Goal: Navigation & Orientation: Find specific page/section

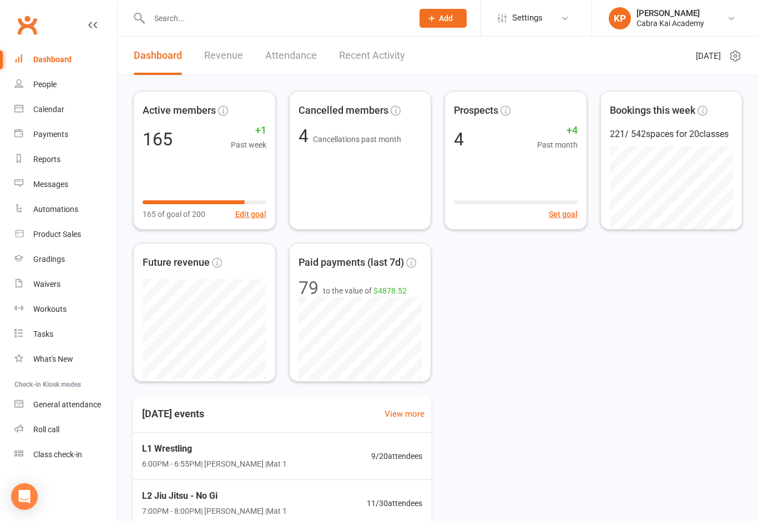
click at [65, 109] on link "Calendar" at bounding box center [65, 109] width 103 height 25
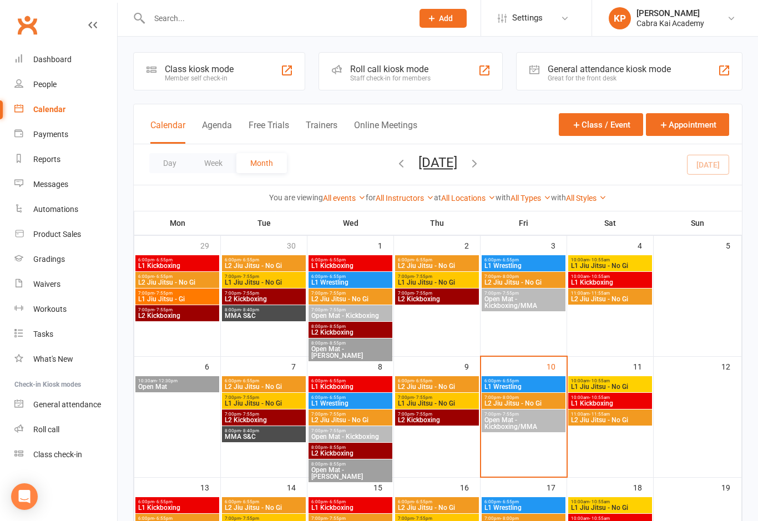
click at [58, 55] on div "Dashboard" at bounding box center [52, 59] width 38 height 9
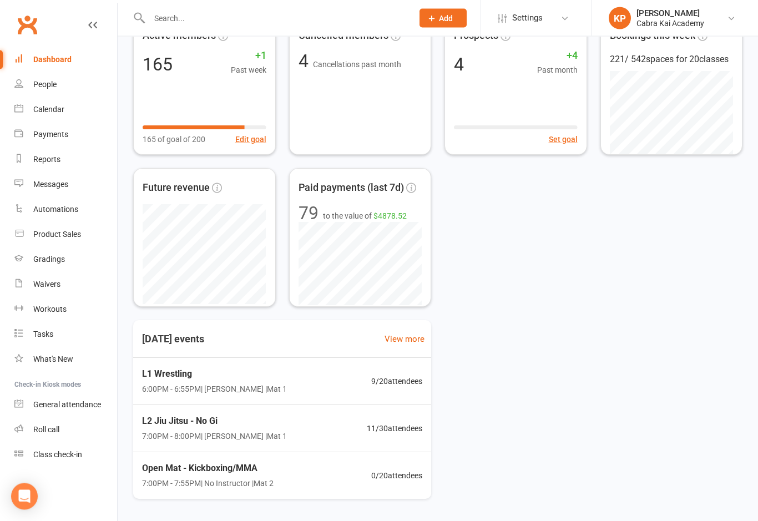
scroll to position [75, 0]
click at [204, 379] on span "L1 Wrestling" at bounding box center [214, 374] width 145 height 14
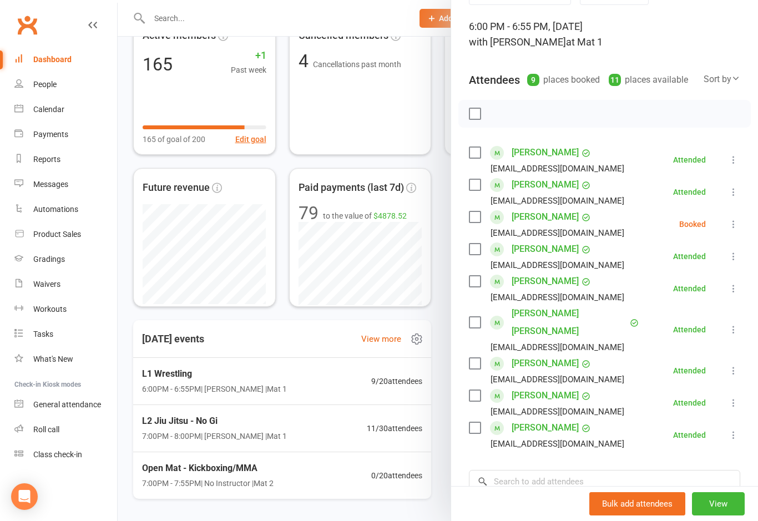
scroll to position [64, 0]
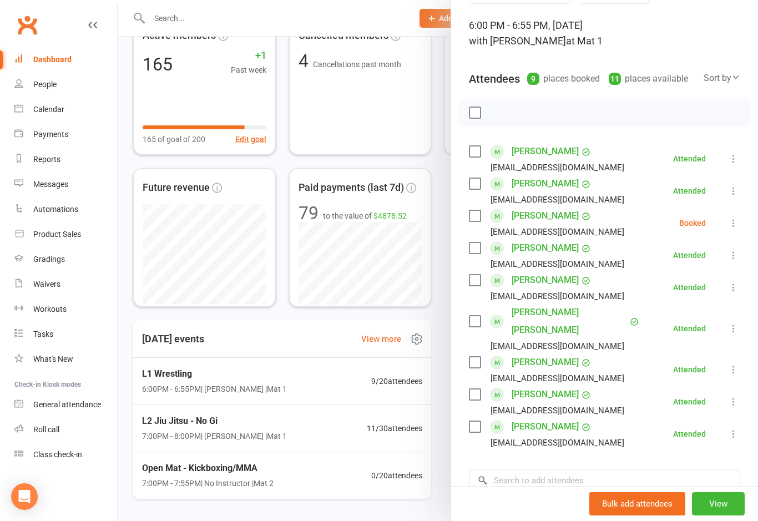
click at [236, 428] on div at bounding box center [438, 260] width 640 height 521
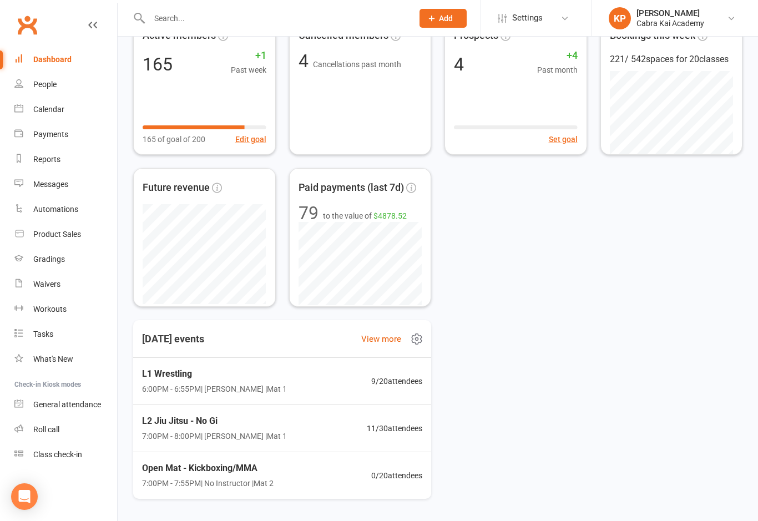
click at [285, 425] on div "L2 Jiu Jitsu - No Gi 7:00PM - 8:00PM | [PERSON_NAME] | Mat 1 11 / 30 attendees" at bounding box center [282, 428] width 307 height 47
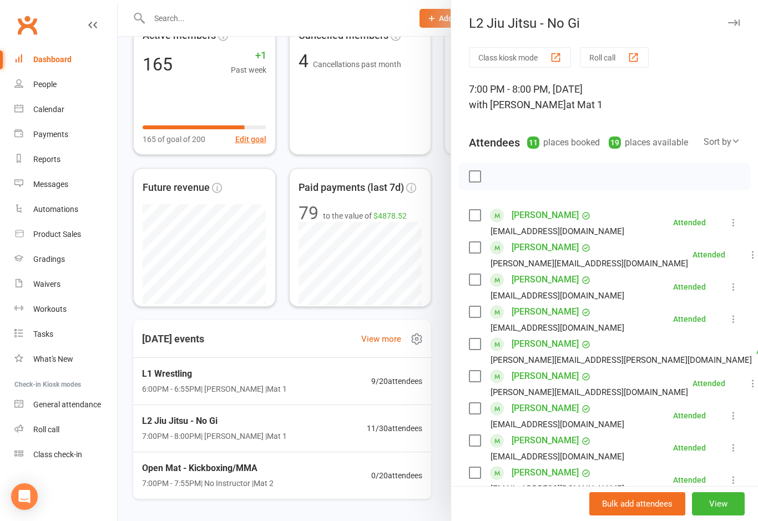
scroll to position [0, 0]
click at [45, 106] on div "Calendar" at bounding box center [48, 109] width 31 height 9
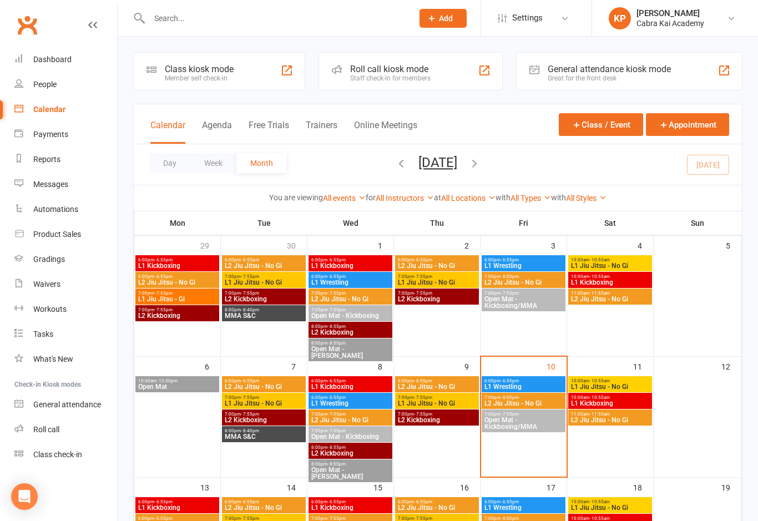
click at [634, 382] on span "10:00am - 10:55am" at bounding box center [609, 380] width 79 height 5
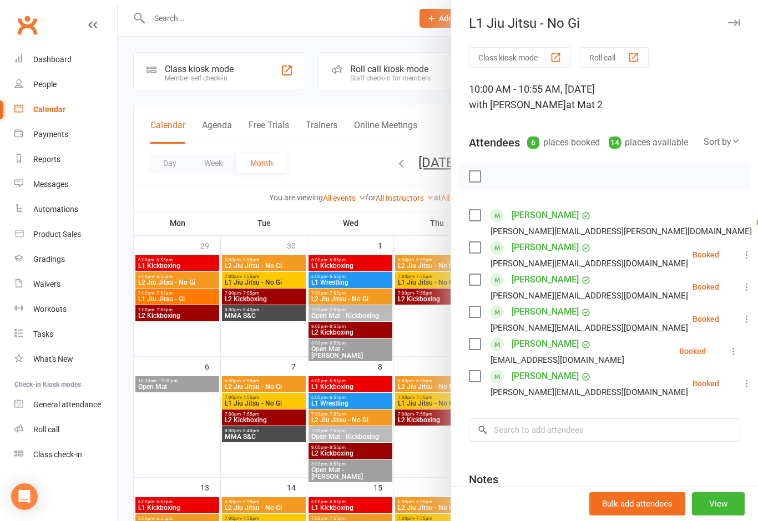
click at [124, 497] on div at bounding box center [438, 260] width 640 height 521
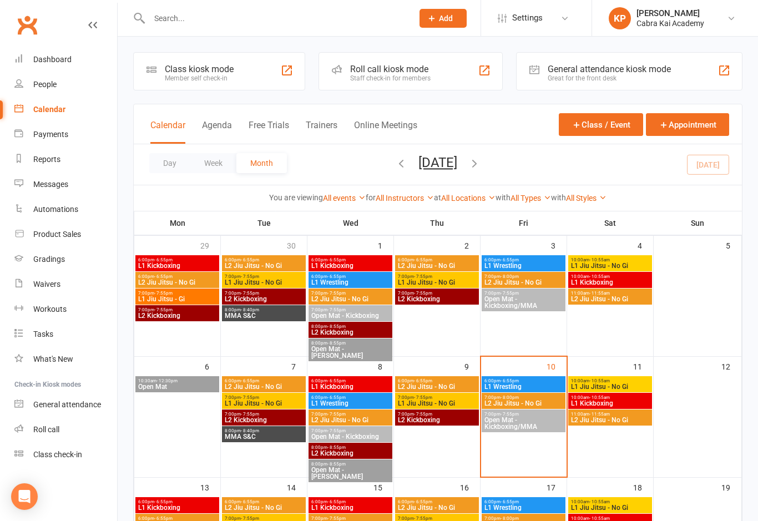
click at [629, 402] on span "L1 Kickboxing" at bounding box center [609, 403] width 79 height 7
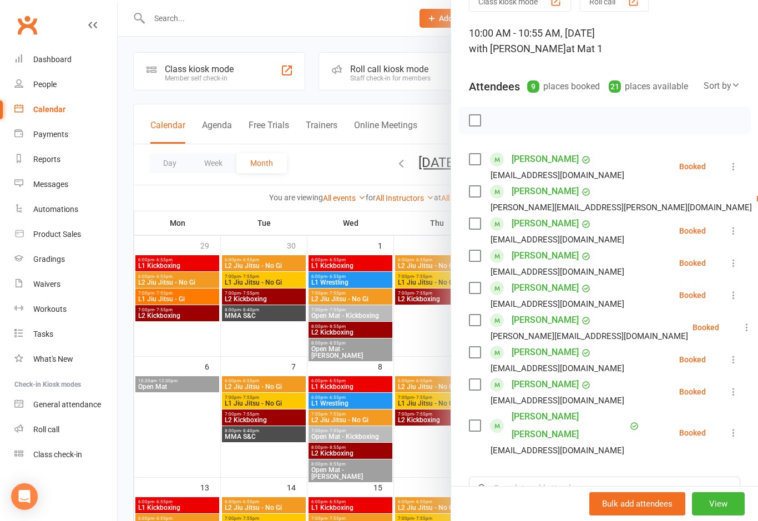
scroll to position [57, 0]
click at [93, 502] on nav "Clubworx Dashboard People Calendar Payments Reports Messages Automations Produc…" at bounding box center [59, 263] width 118 height 521
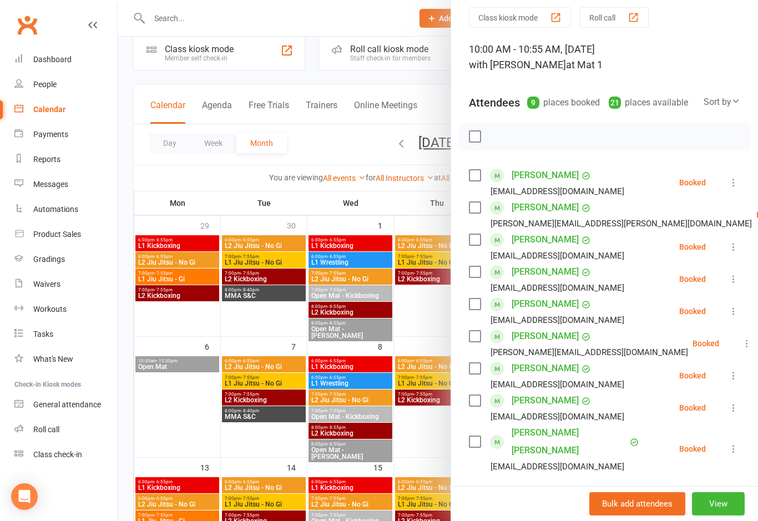
scroll to position [35, 0]
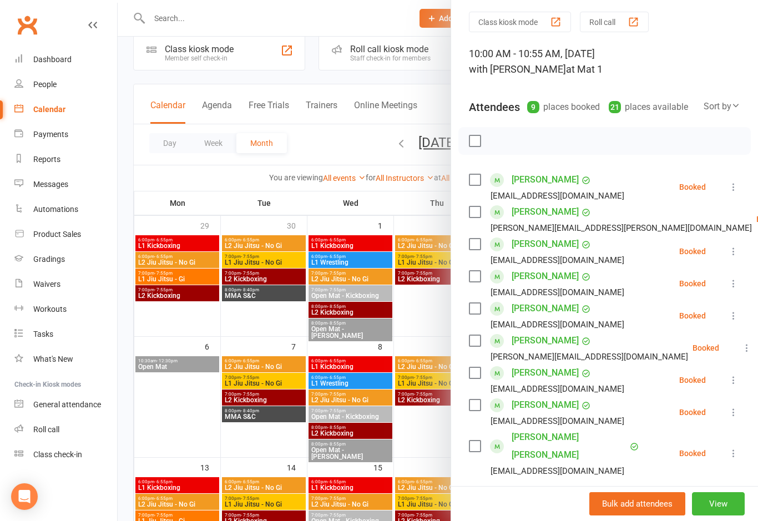
click at [114, 473] on nav "Clubworx Dashboard People Calendar Payments Reports Messages Automations Produc…" at bounding box center [59, 263] width 118 height 521
click at [332, 147] on div at bounding box center [438, 260] width 640 height 521
